Goal: Check status: Check status

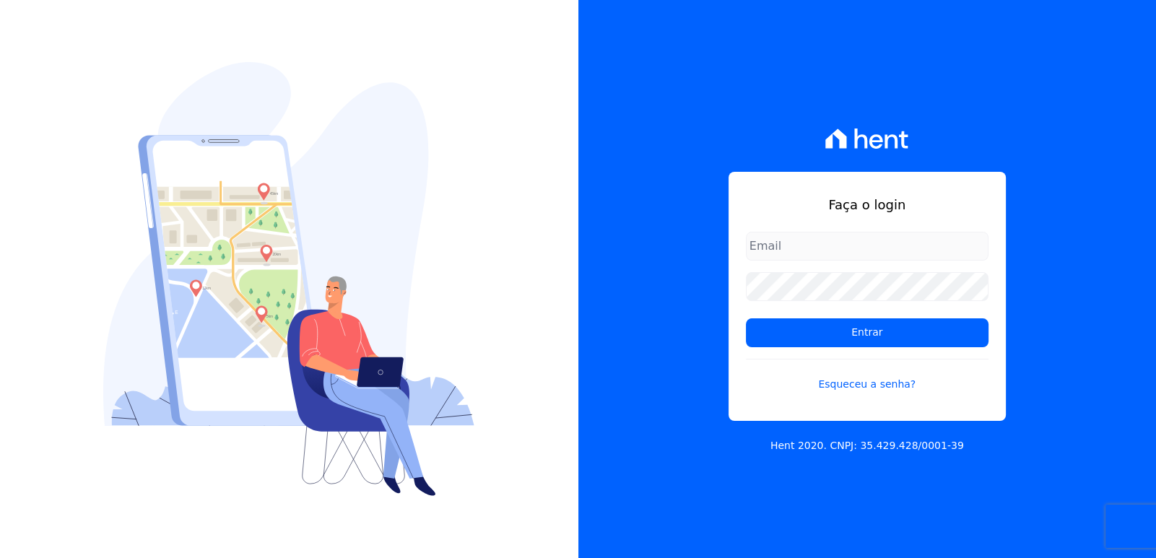
click at [1039, 183] on div "Faça o login Entrar Esqueceu a senha? Hent 2020. CNPJ: 35.429.428/0001-39" at bounding box center [867, 279] width 578 height 558
type input "[EMAIL_ADDRESS][DOMAIN_NAME]"
click at [869, 349] on form "[EMAIL_ADDRESS][DOMAIN_NAME] Entrar Esqueceu a senha?" at bounding box center [867, 321] width 243 height 178
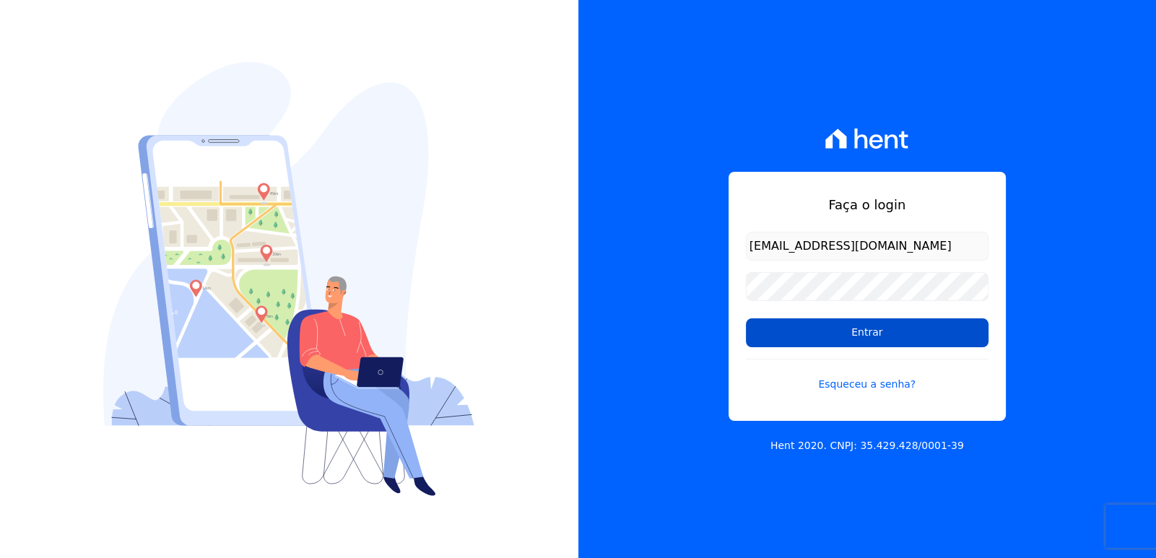
click at [869, 339] on input "Entrar" at bounding box center [867, 332] width 243 height 29
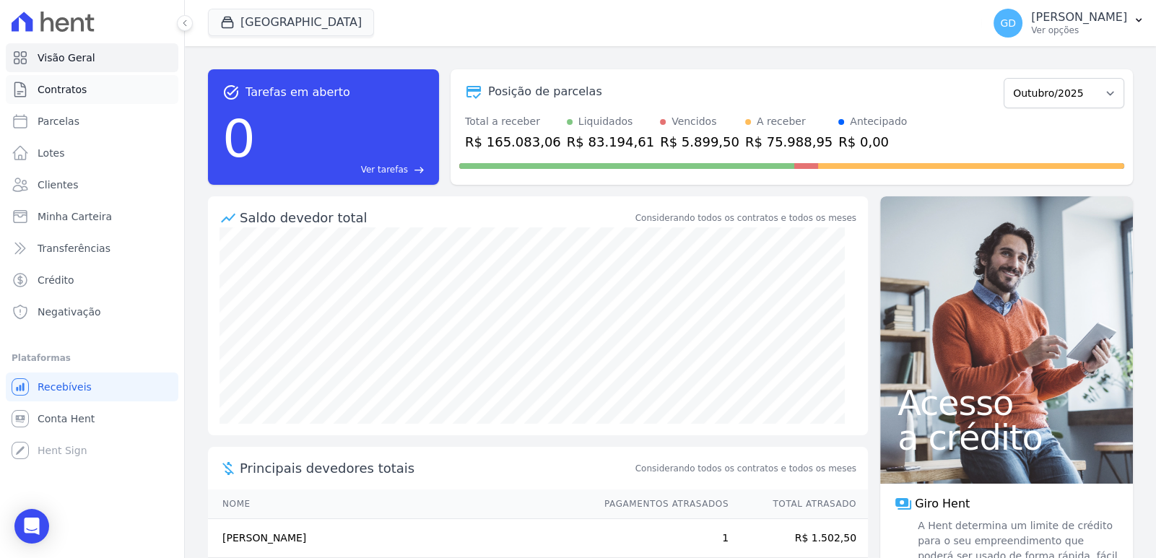
click at [83, 88] on link "Contratos" at bounding box center [92, 89] width 173 height 29
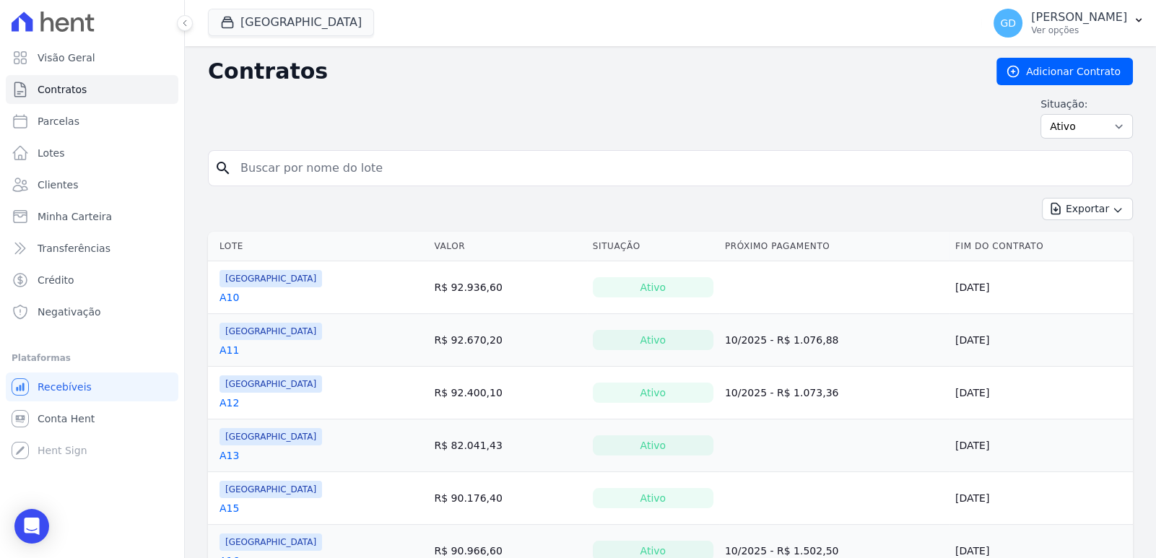
click at [299, 156] on input "search" at bounding box center [679, 168] width 894 height 29
type input "b5"
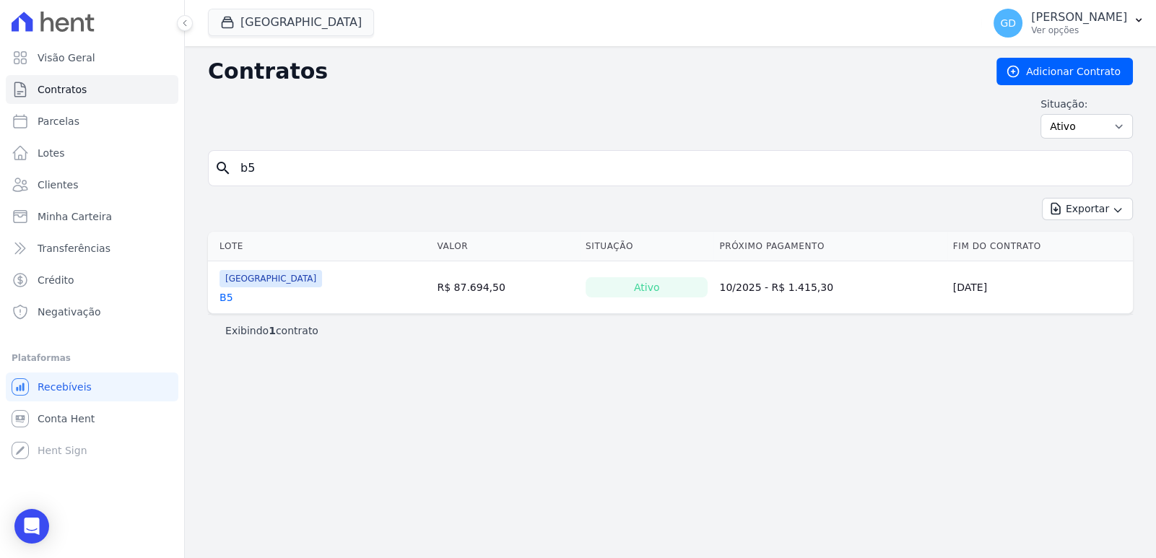
click at [229, 290] on link "B5" at bounding box center [226, 297] width 14 height 14
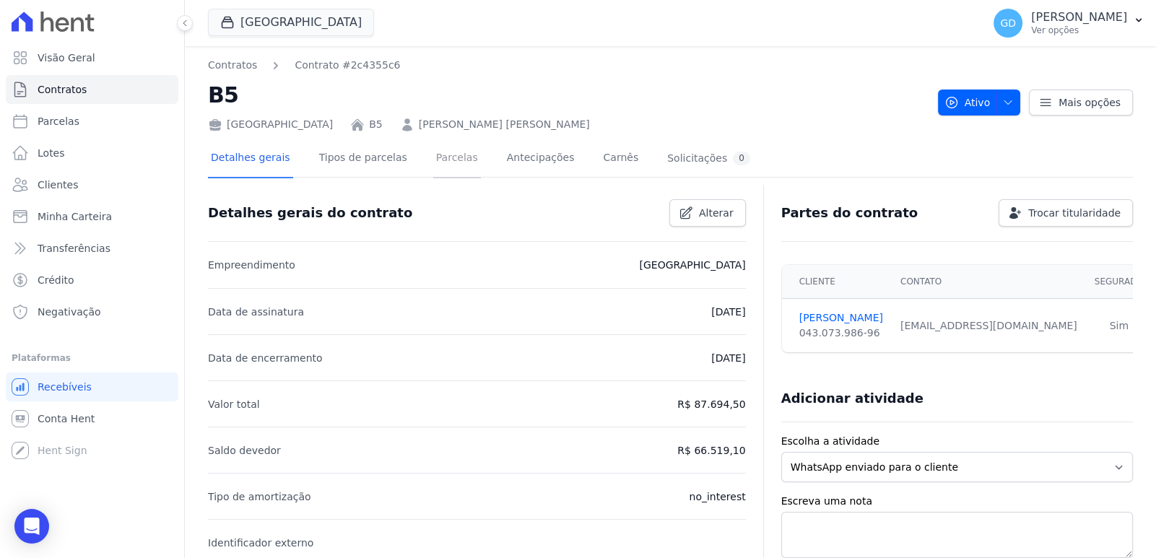
click at [434, 160] on link "Parcelas" at bounding box center [457, 159] width 48 height 38
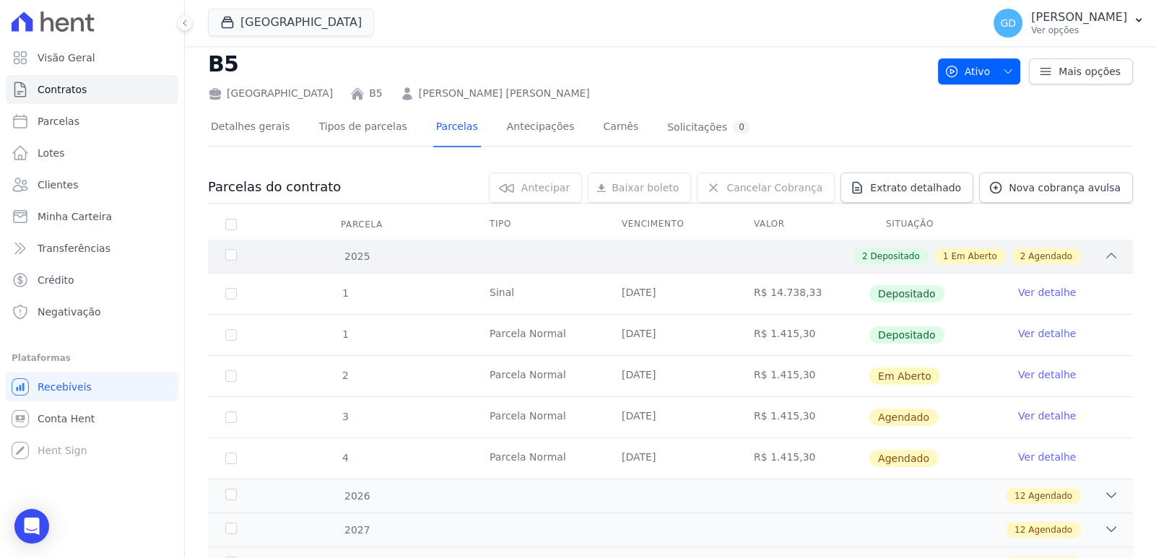
scroll to position [71, 0]
